Goal: Transaction & Acquisition: Purchase product/service

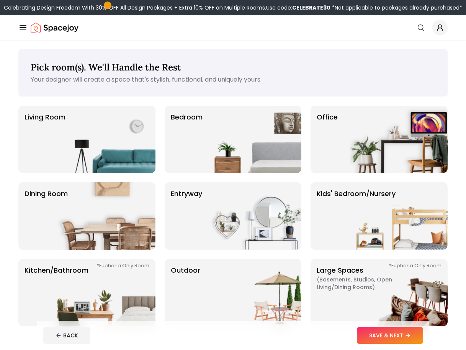
drag, startPoint x: 341, startPoint y: 21, endPoint x: 337, endPoint y: 26, distance: 6.3
click at [341, 21] on div "Spacejoy Search" at bounding box center [233, 27] width 430 height 15
click at [223, 135] on img at bounding box center [253, 139] width 98 height 67
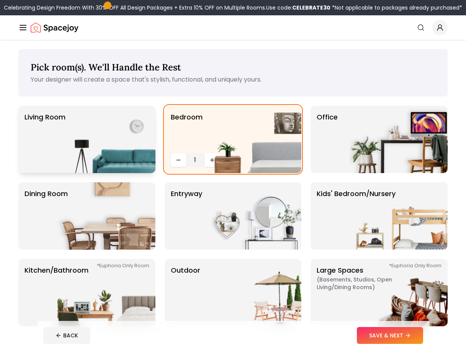
click at [72, 145] on img at bounding box center [106, 139] width 98 height 67
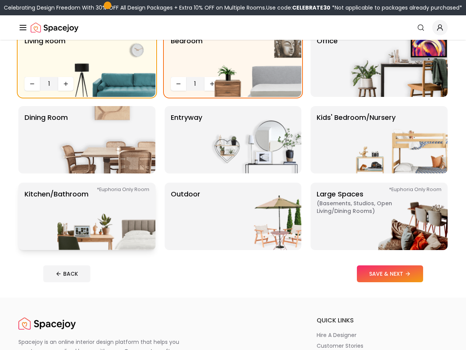
scroll to position [77, 0]
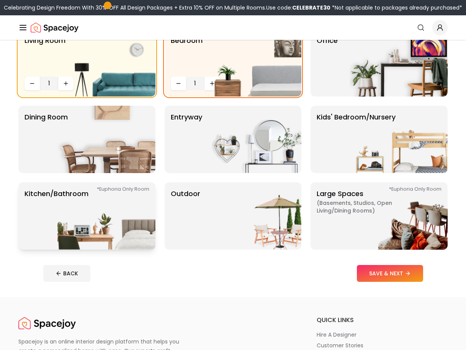
click at [127, 223] on img at bounding box center [106, 215] width 98 height 67
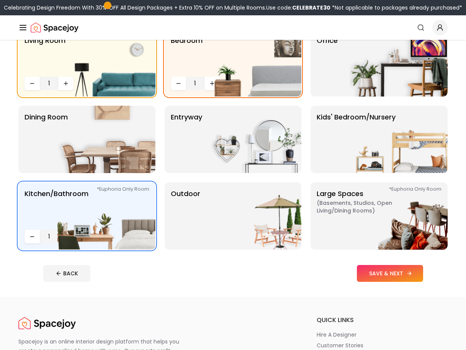
click at [401, 275] on button "SAVE & NEXT" at bounding box center [390, 273] width 66 height 17
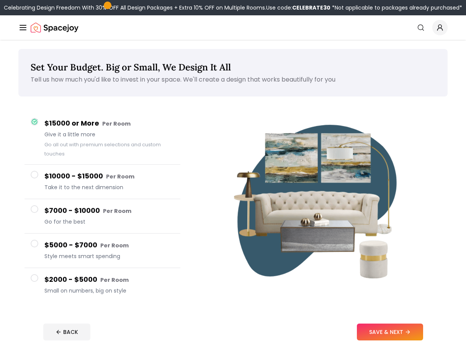
click at [120, 183] on div "$10000 - $15000 Per Room Take it to the next dimension" at bounding box center [109, 182] width 130 height 22
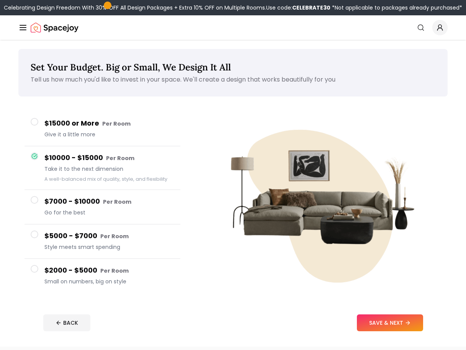
click at [126, 211] on span "Go for the best" at bounding box center [109, 213] width 130 height 8
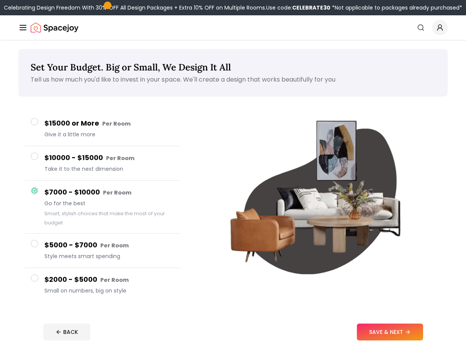
click at [123, 170] on span "Take it to the next dimension" at bounding box center [109, 169] width 130 height 8
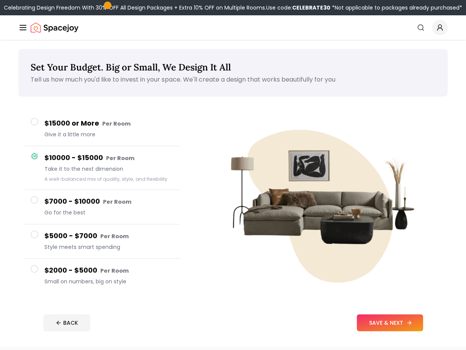
click at [407, 327] on button "SAVE & NEXT" at bounding box center [390, 323] width 66 height 17
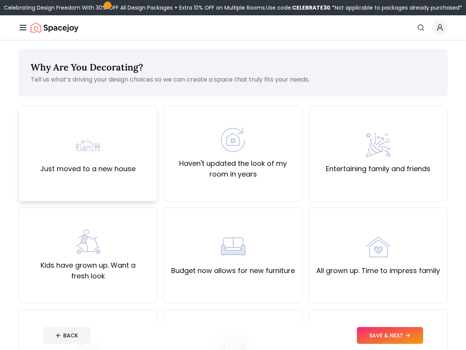
click at [103, 159] on div "Just moved to a new house" at bounding box center [87, 153] width 95 height 41
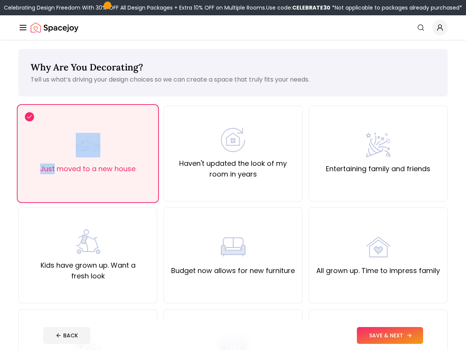
click at [411, 335] on icon at bounding box center [411, 335] width 2 height 3
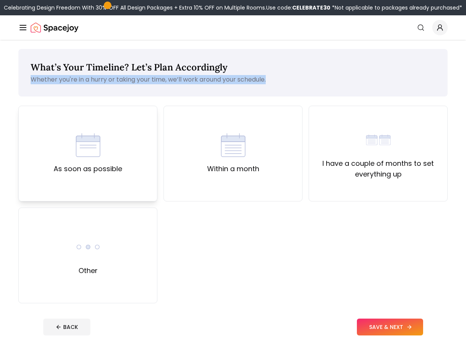
click at [70, 135] on div "As soon as possible" at bounding box center [88, 153] width 69 height 41
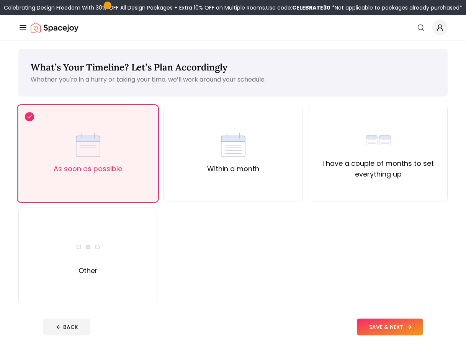
click at [391, 326] on button "SAVE & NEXT" at bounding box center [390, 327] width 66 height 17
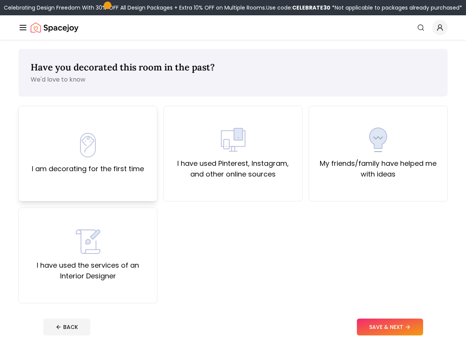
click at [57, 163] on div "I am decorating for the first time" at bounding box center [88, 153] width 112 height 41
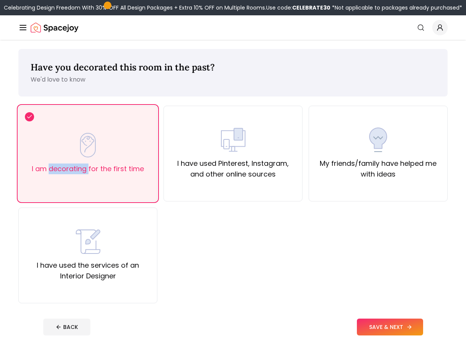
click at [397, 328] on button "SAVE & NEXT" at bounding box center [390, 327] width 66 height 17
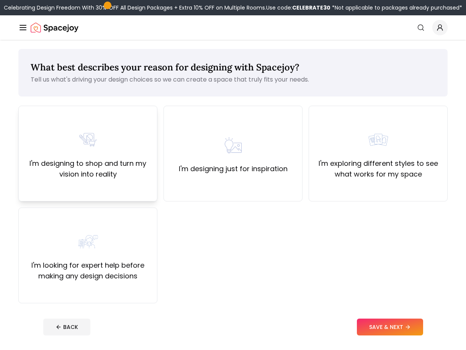
click at [75, 144] on div "I'm designing to shop and turn my vision into reality" at bounding box center [88, 154] width 126 height 52
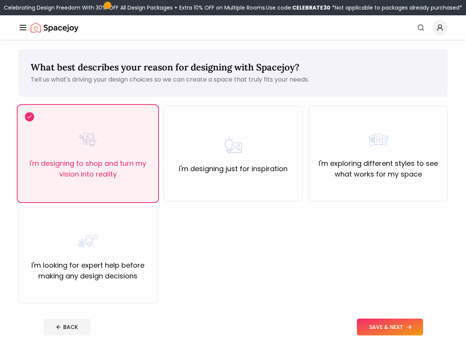
click at [393, 326] on button "SAVE & NEXT" at bounding box center [390, 327] width 66 height 17
click at [393, 326] on div "BACK SAVE & NEXT" at bounding box center [233, 327] width 380 height 17
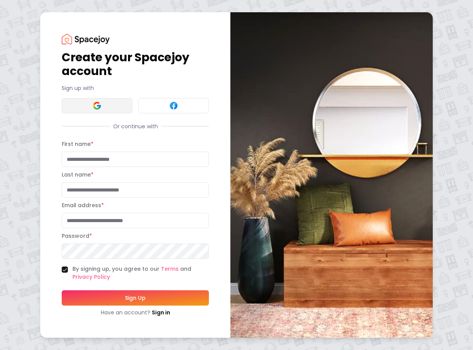
click at [92, 100] on button at bounding box center [97, 105] width 71 height 15
